Goal: Information Seeking & Learning: Learn about a topic

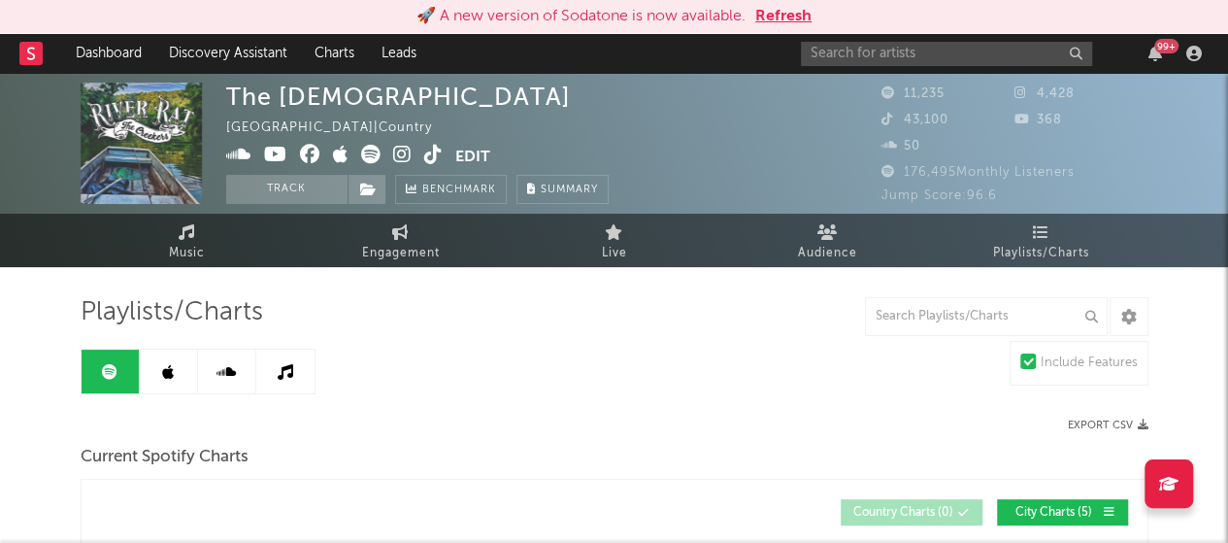
click at [771, 17] on button "Refresh" at bounding box center [783, 16] width 56 height 23
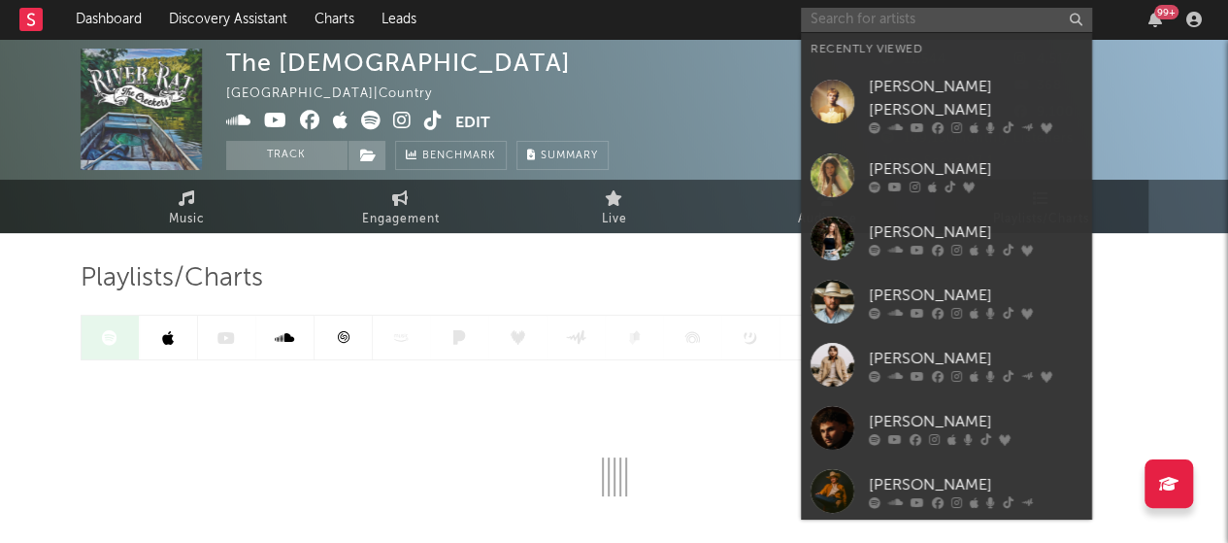
click at [881, 25] on input "text" at bounding box center [946, 20] width 291 height 24
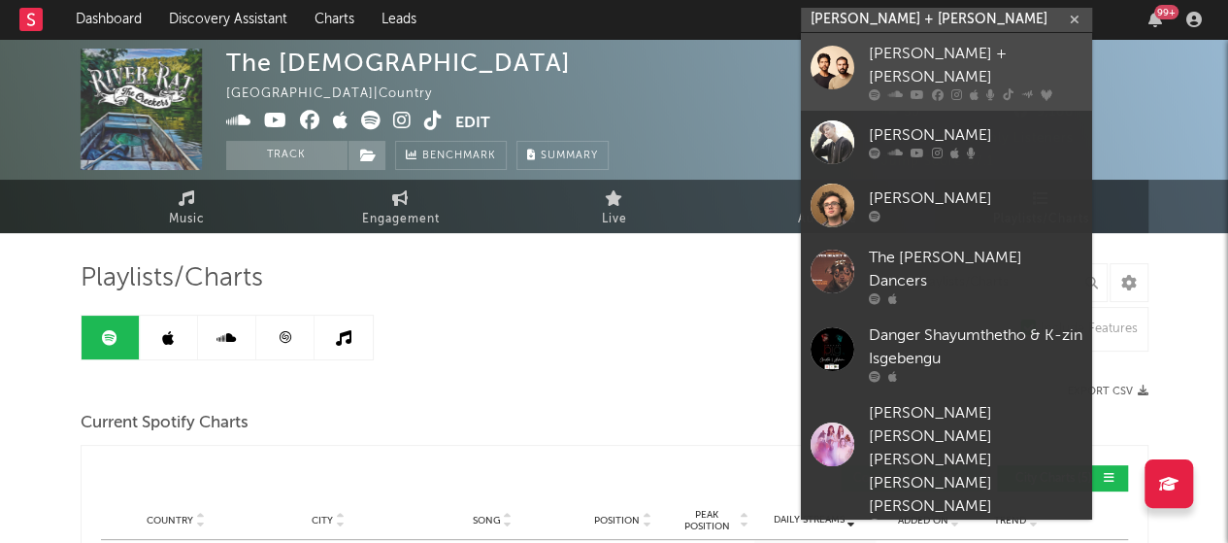
type input "[PERSON_NAME] + [PERSON_NAME]"
click at [905, 89] on div at bounding box center [976, 95] width 214 height 12
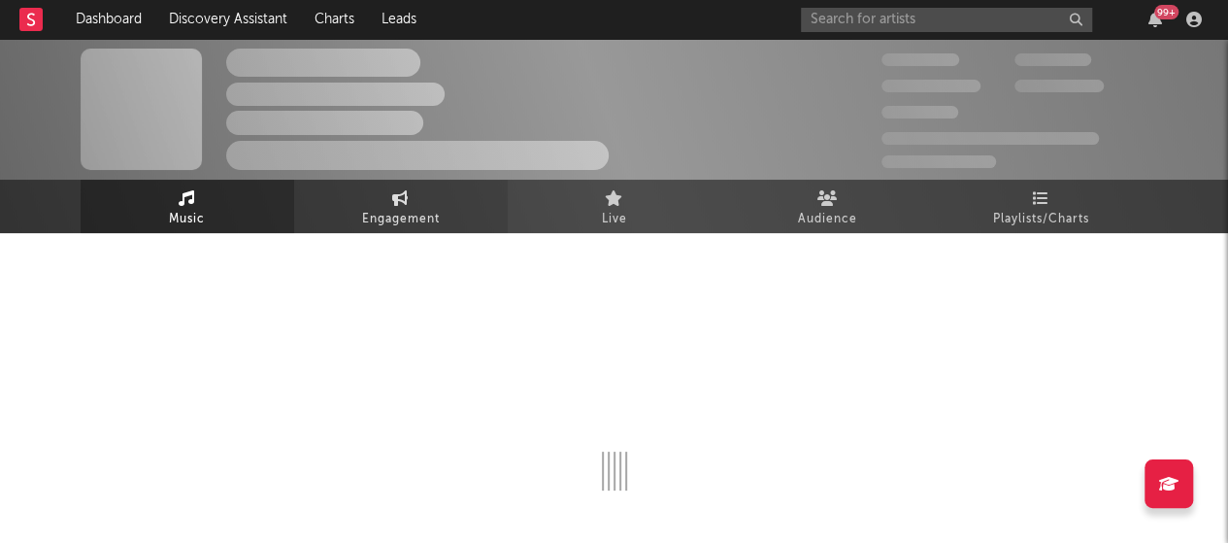
select select "6m"
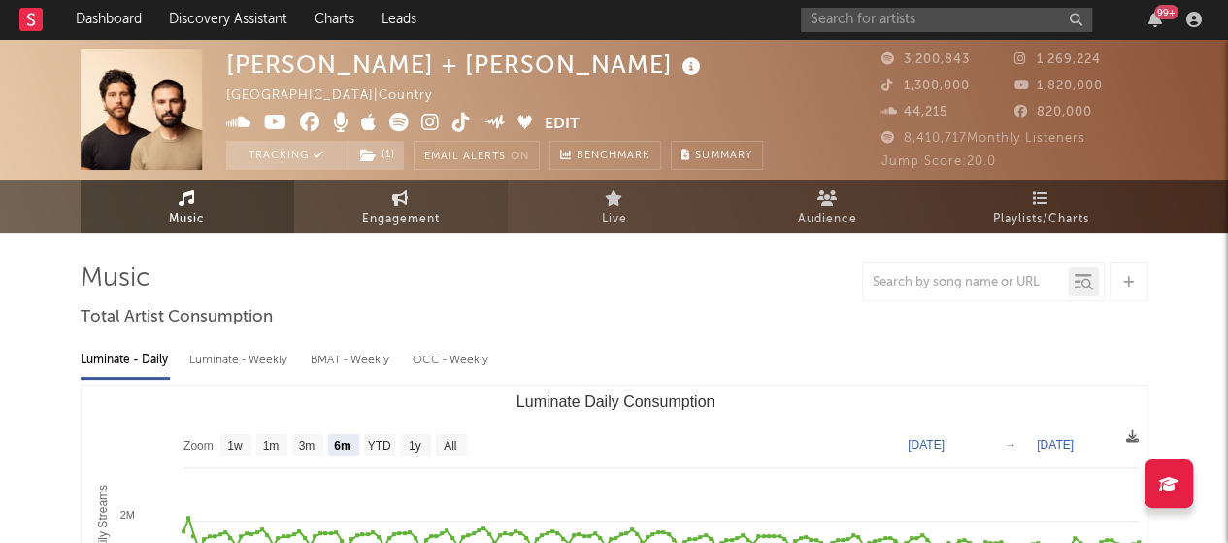
click at [384, 199] on link "Engagement" at bounding box center [401, 206] width 214 height 53
select select "1w"
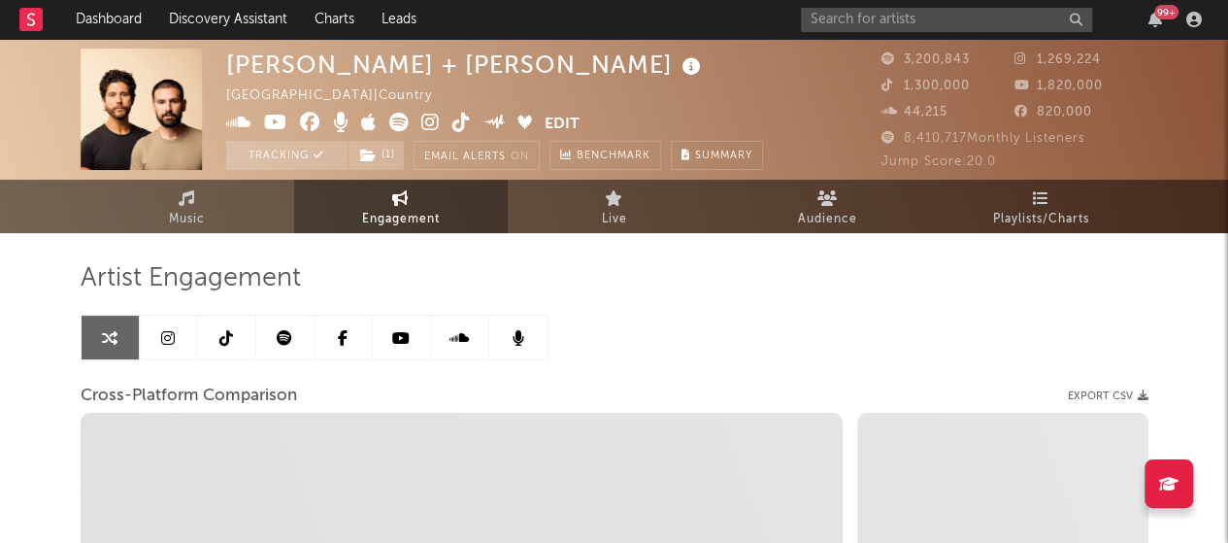
click at [405, 341] on icon at bounding box center [400, 338] width 17 height 16
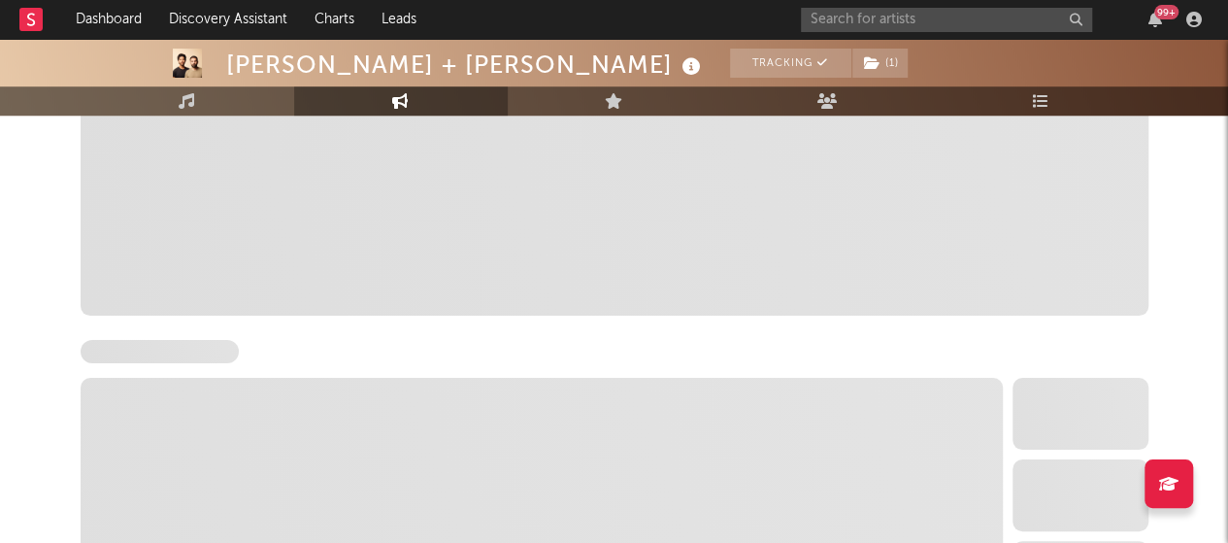
scroll to position [603, 0]
select select "6m"
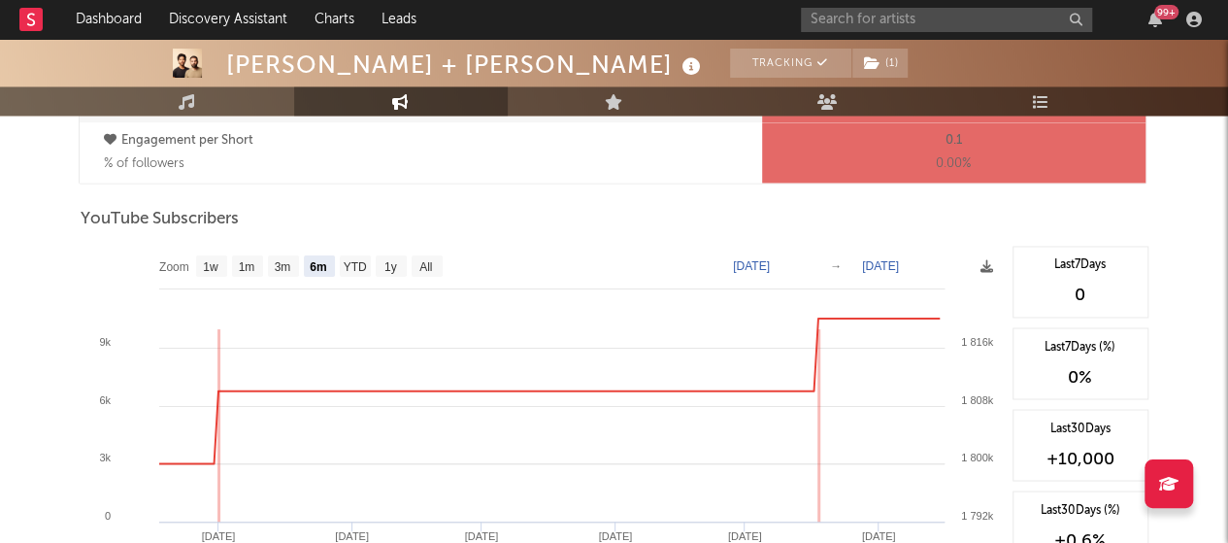
scroll to position [1553, 0]
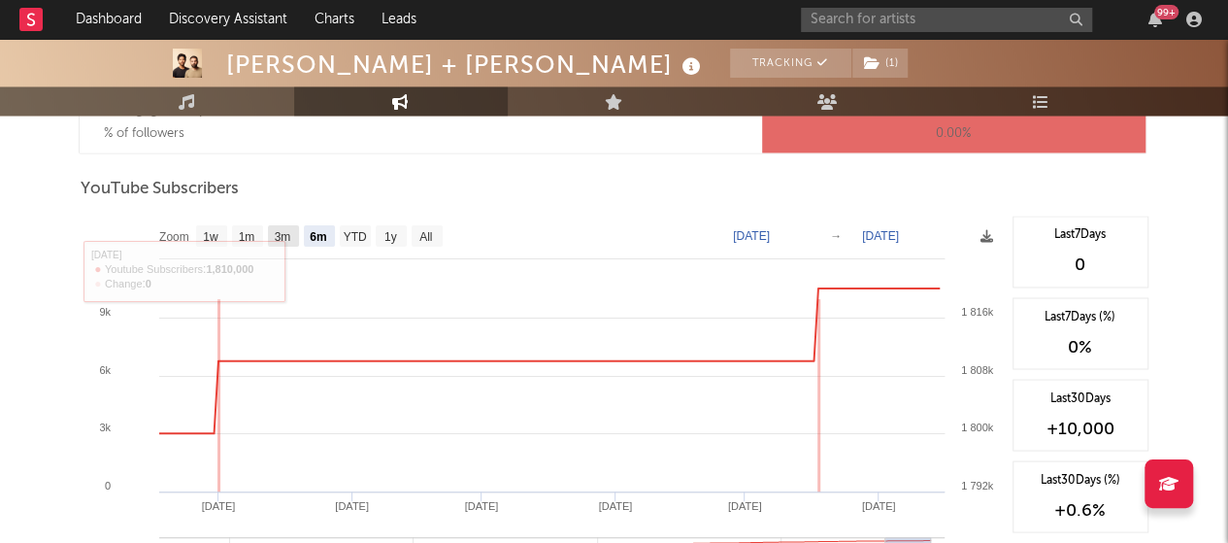
click at [274, 241] on text "3m" at bounding box center [282, 237] width 17 height 14
select select "3m"
type input "[DATE]"
